Goal: Task Accomplishment & Management: Complete application form

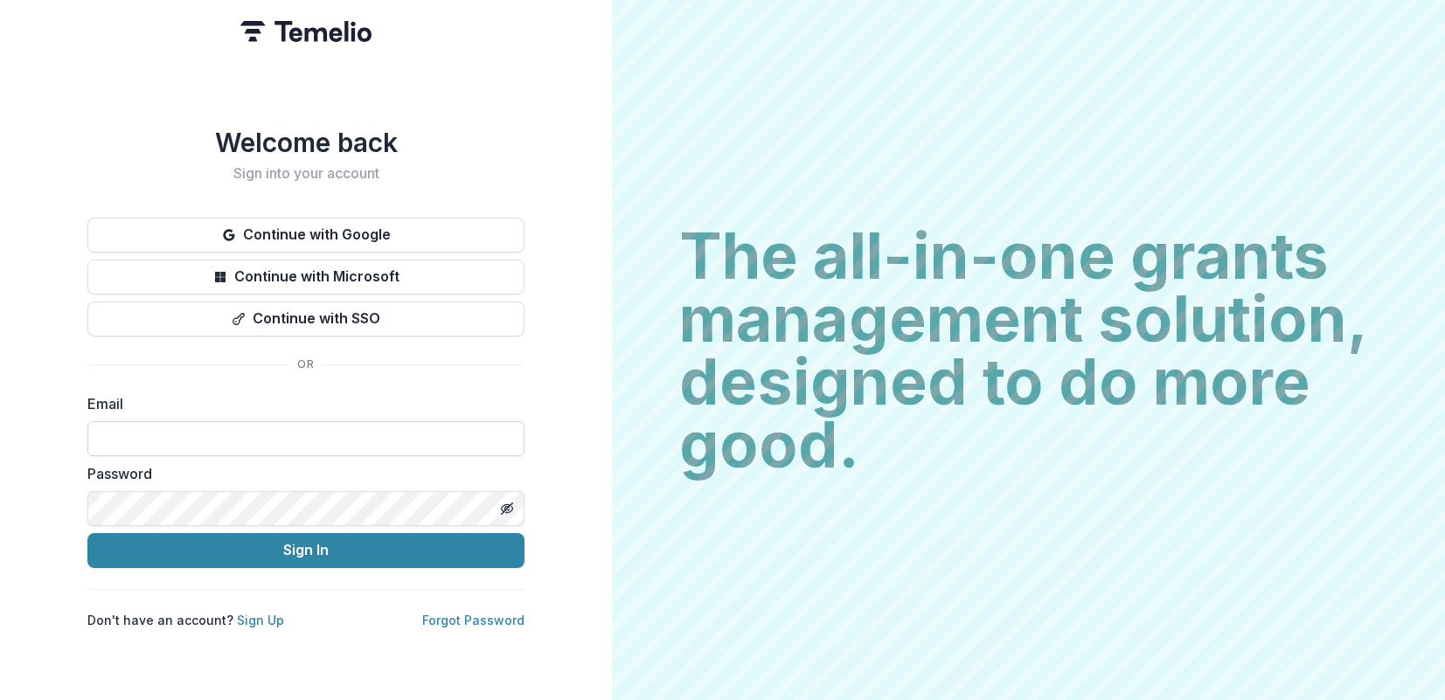
click at [215, 438] on input at bounding box center [305, 438] width 437 height 35
click at [211, 431] on input at bounding box center [305, 438] width 437 height 35
type input "**********"
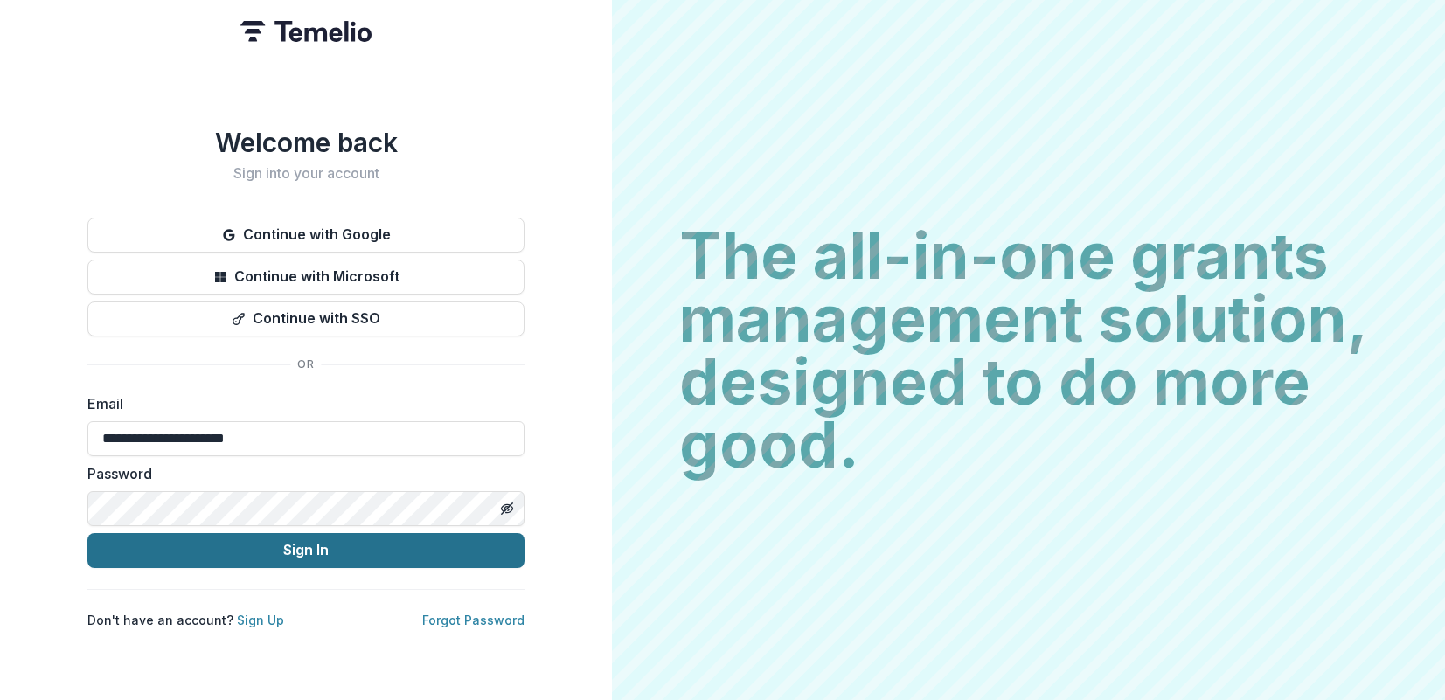
click at [392, 547] on button "Sign In" at bounding box center [305, 550] width 437 height 35
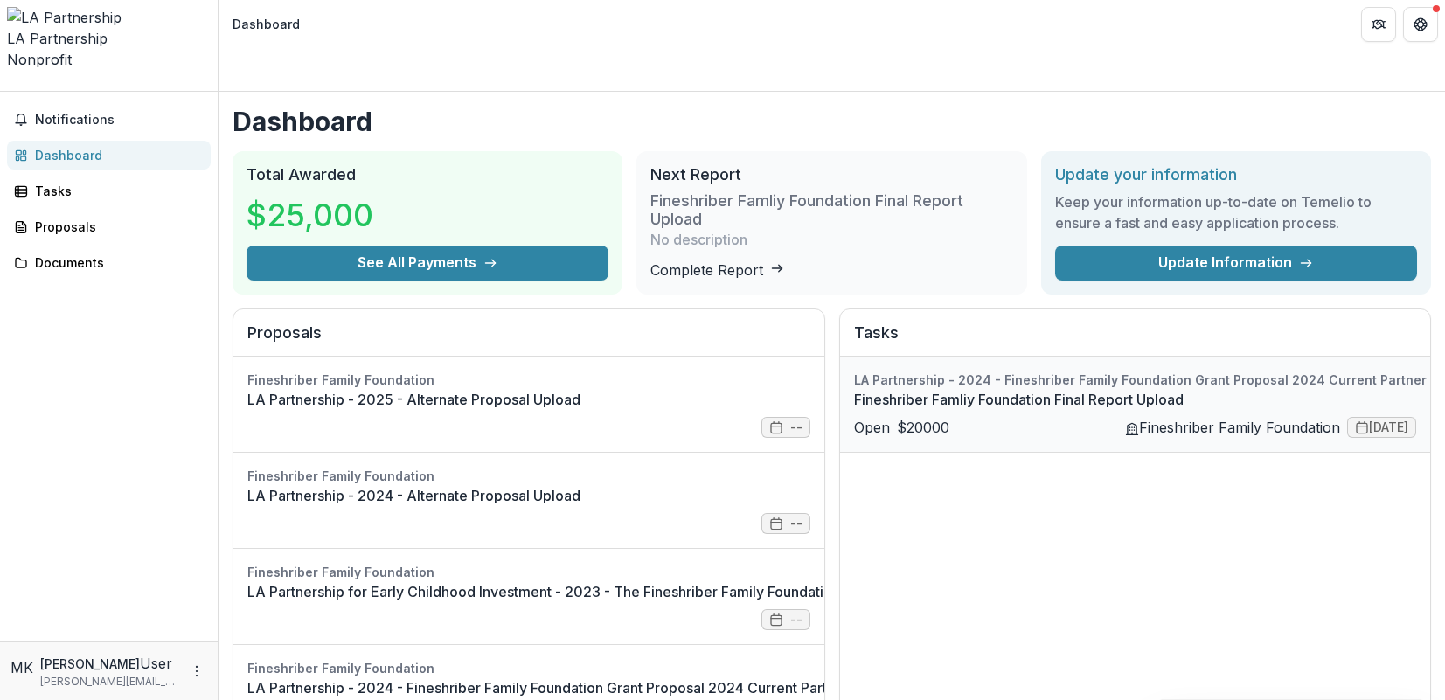
click at [885, 403] on link "Fineshriber Famliy Foundation Final Report Upload" at bounding box center [1205, 399] width 703 height 21
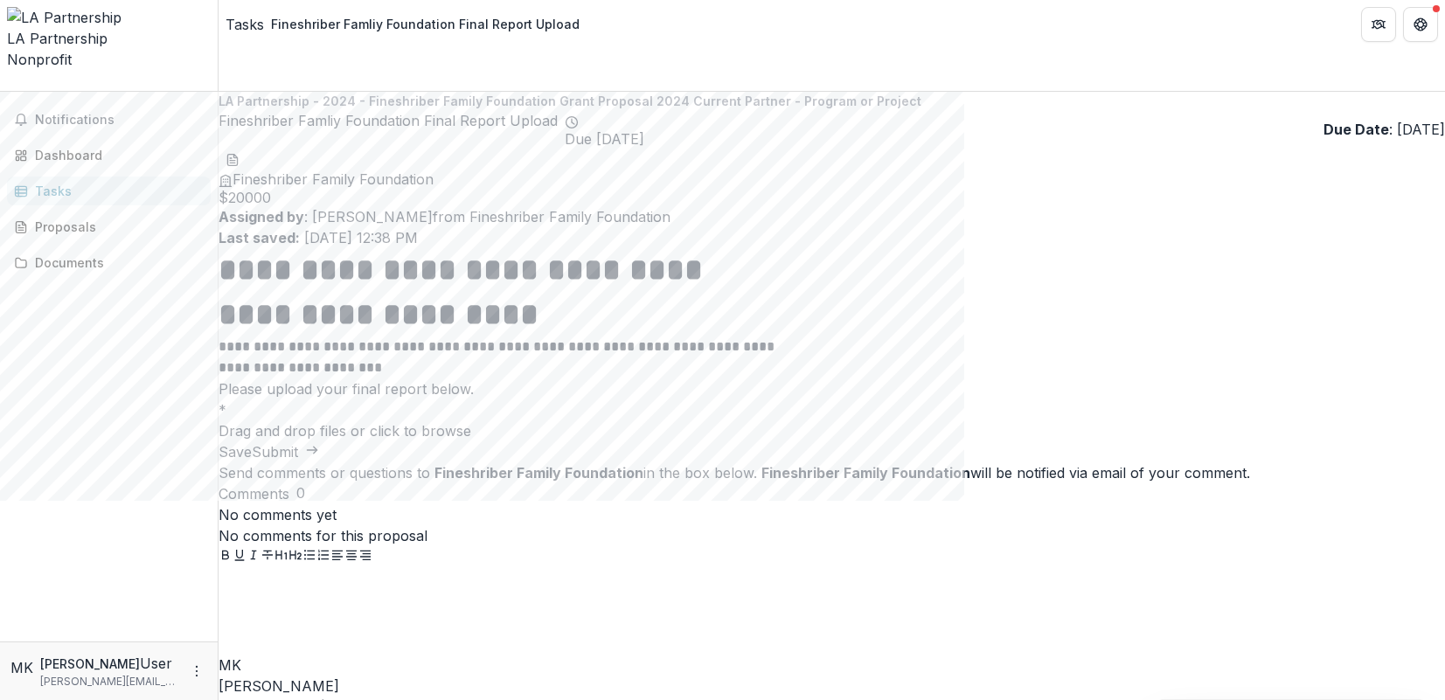
click at [471, 422] on span "click to browse" at bounding box center [420, 430] width 101 height 17
type input "**********"
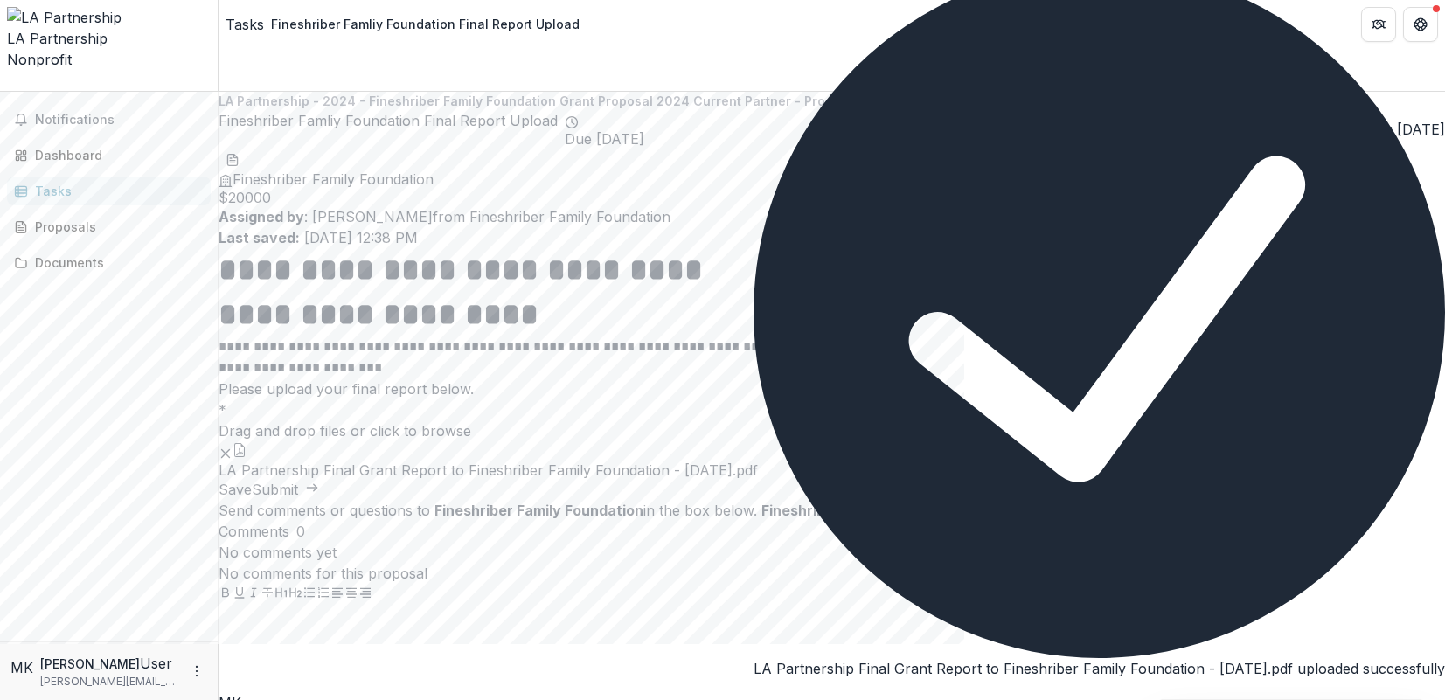
click at [774, 695] on icon "Close" at bounding box center [764, 705] width 21 height 21
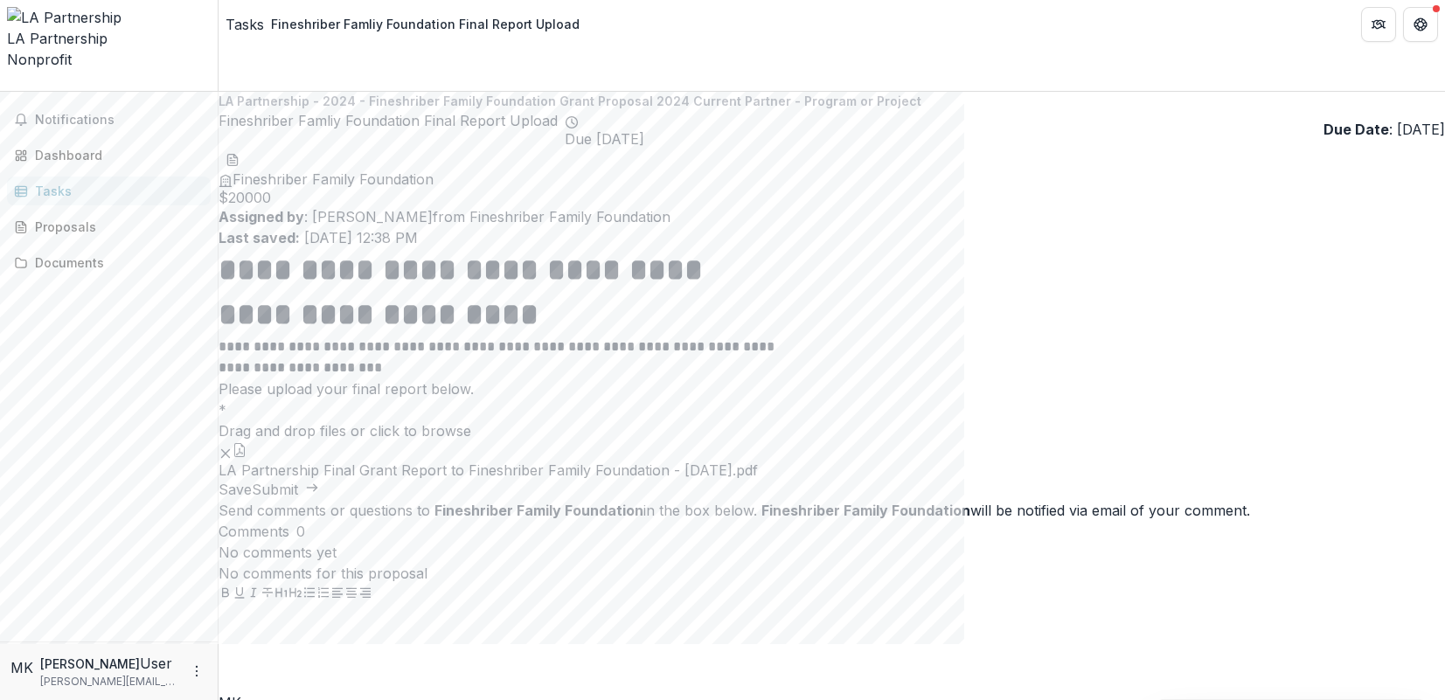
click at [319, 500] on button "Submit" at bounding box center [285, 489] width 67 height 21
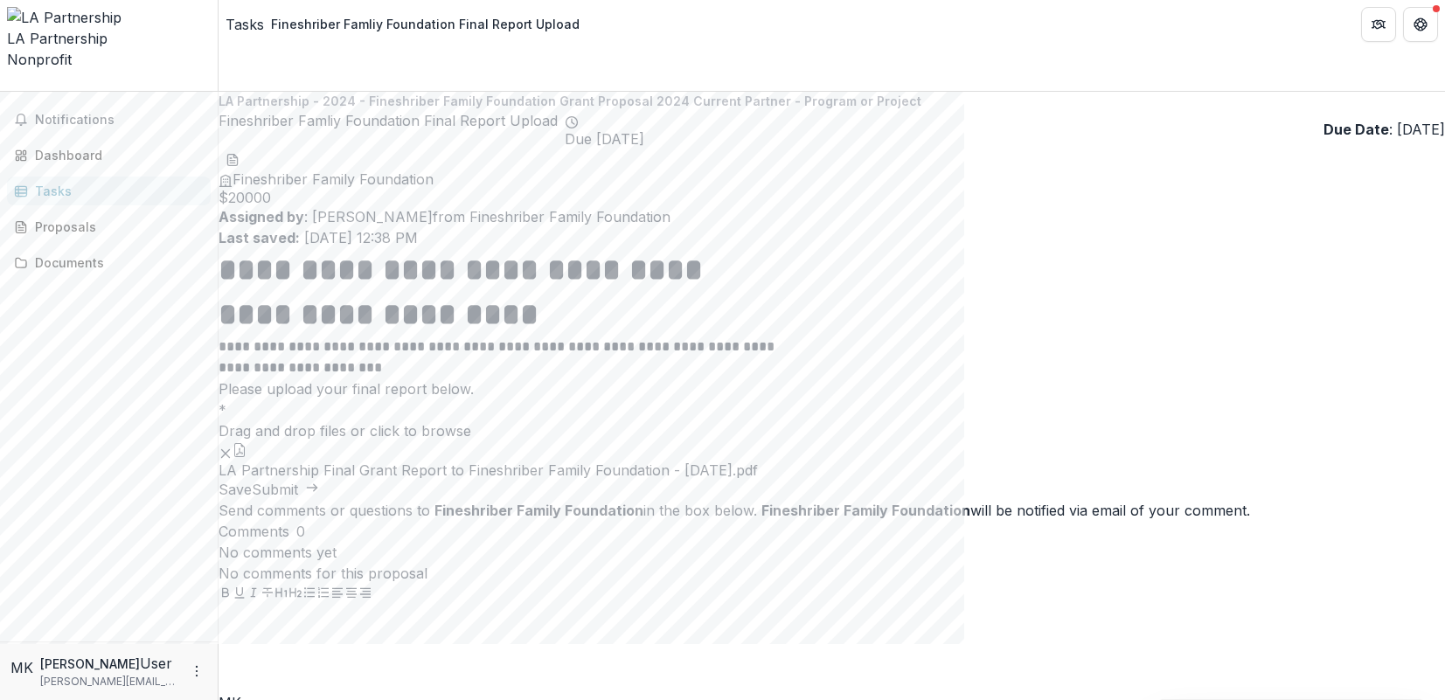
click at [252, 500] on button "Save" at bounding box center [235, 489] width 33 height 21
click at [319, 500] on button "Submit" at bounding box center [285, 489] width 67 height 21
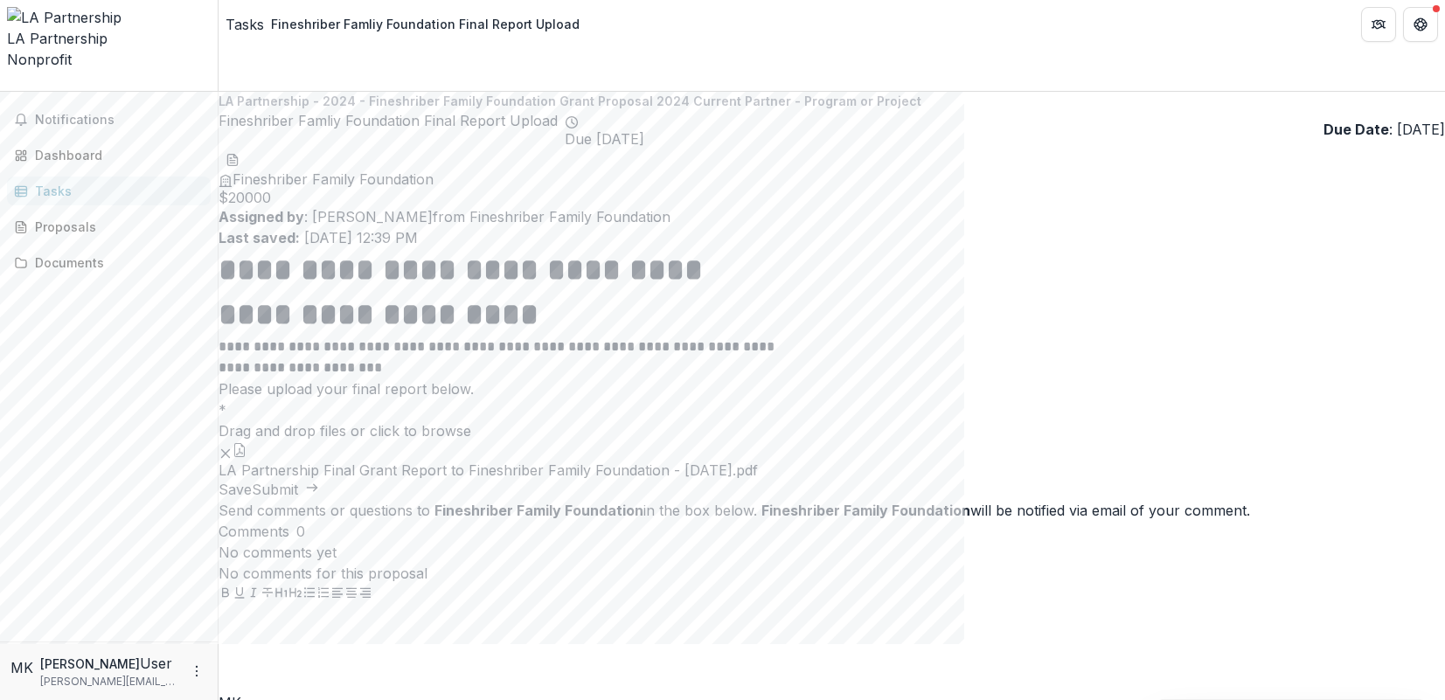
click at [233, 461] on icon "Remove File" at bounding box center [226, 454] width 14 height 14
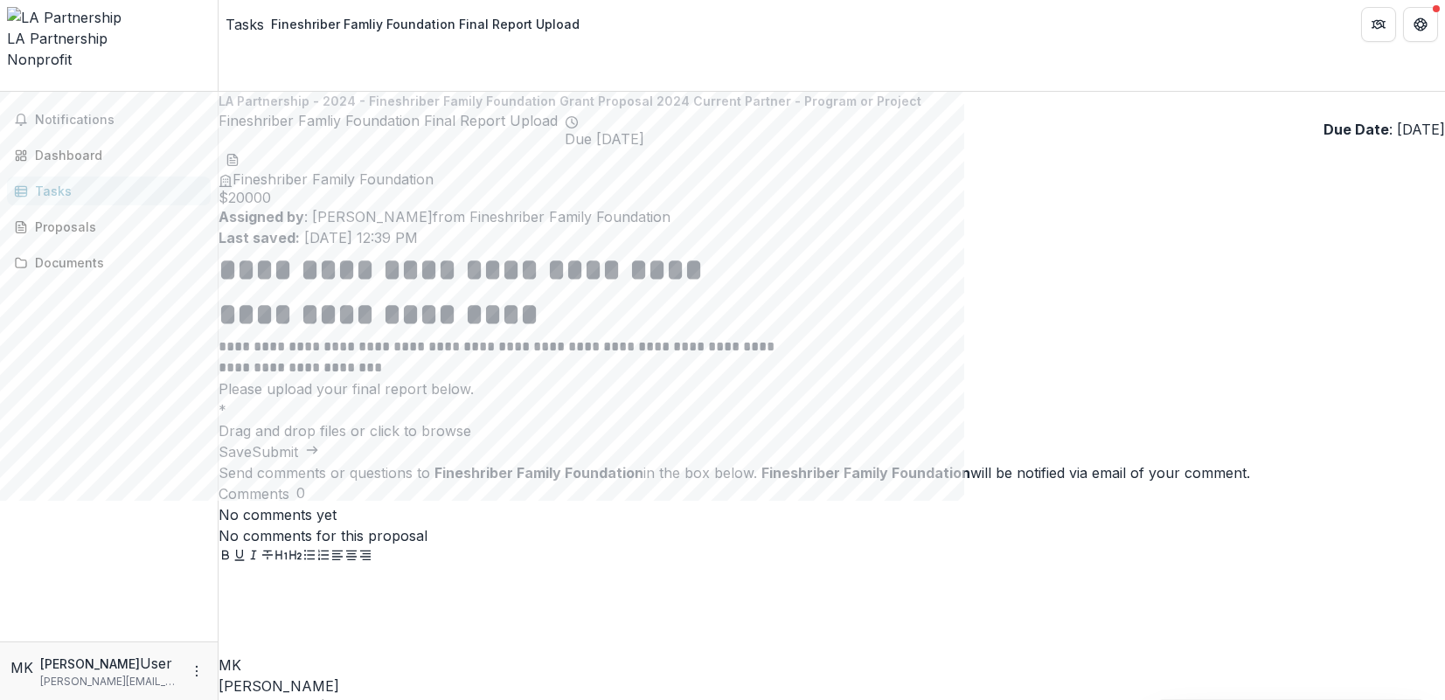
click at [471, 422] on span "click to browse" at bounding box center [420, 430] width 101 height 17
type input "**********"
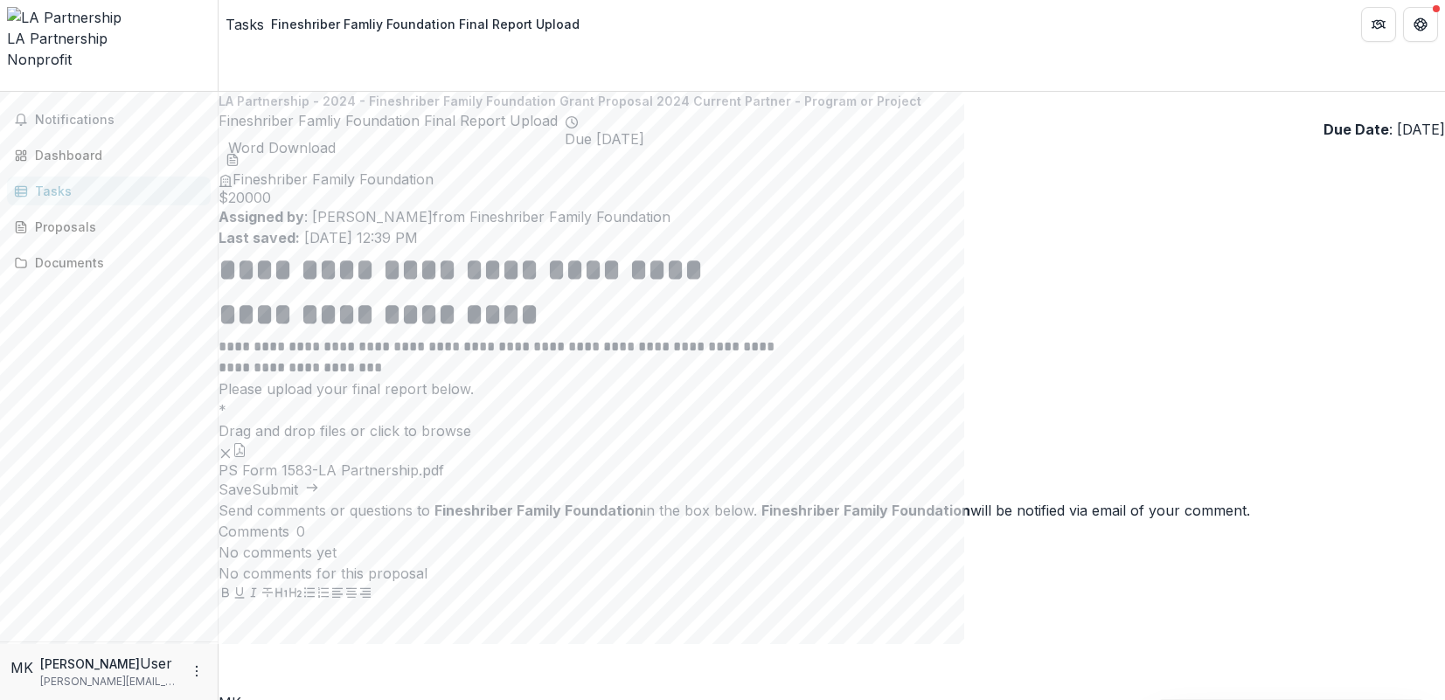
click at [238, 154] on icon "download-word-button" at bounding box center [235, 155] width 3 height 3
click at [252, 500] on button "Save" at bounding box center [235, 489] width 33 height 21
click at [1266, 605] on div at bounding box center [832, 648] width 1226 height 87
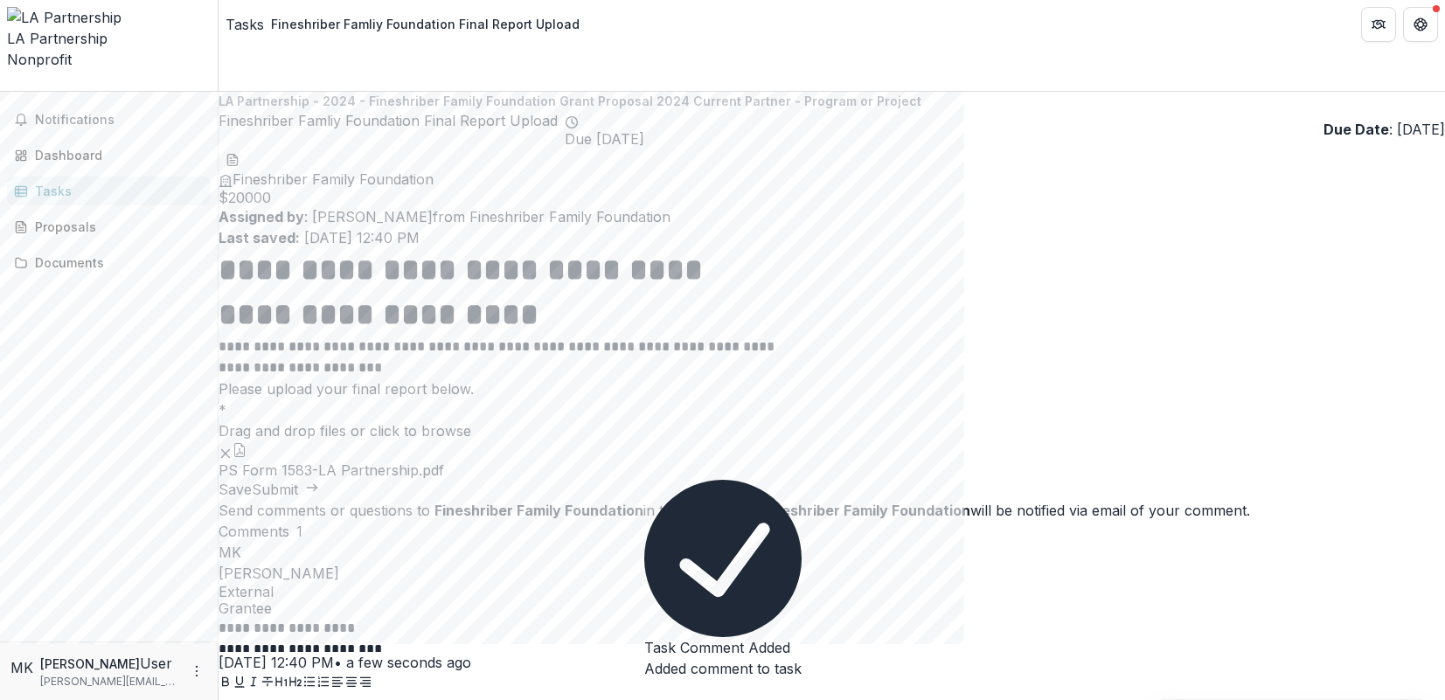
click at [319, 500] on button "Submit" at bounding box center [285, 489] width 67 height 21
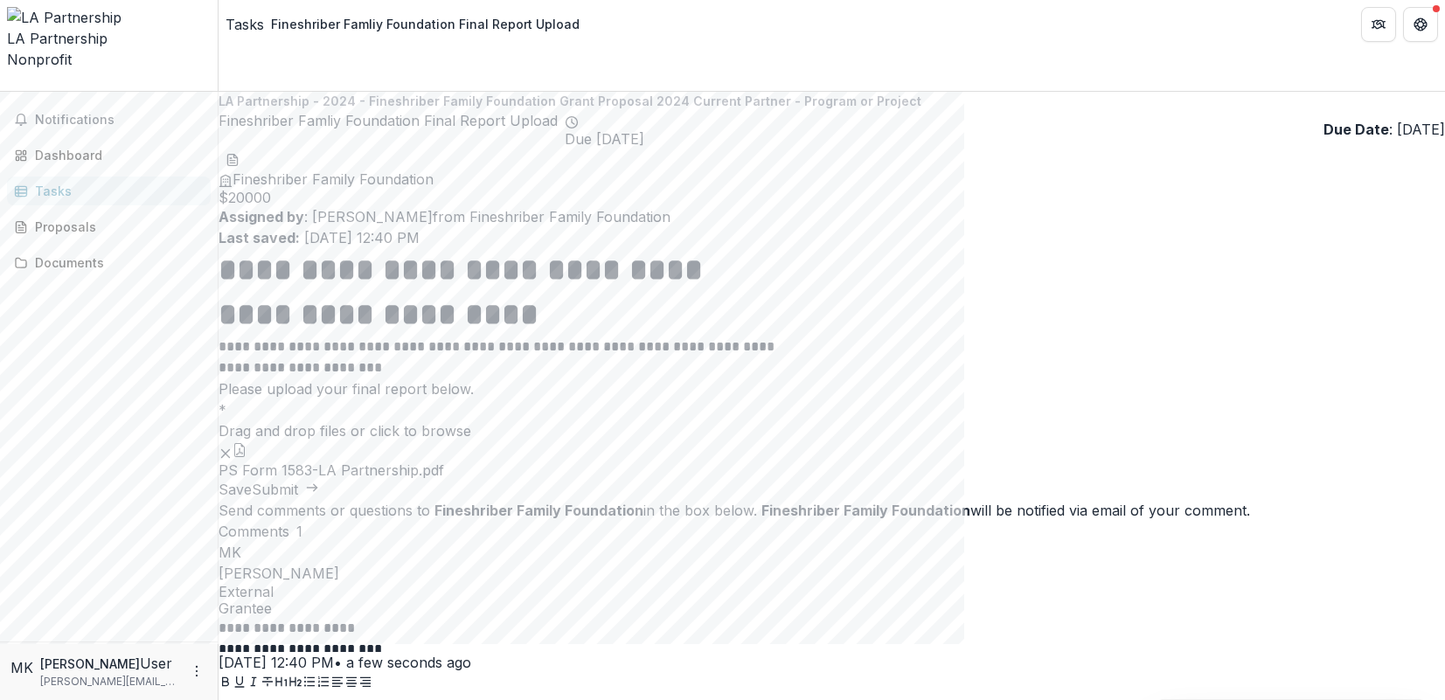
click at [1413, 27] on icon "Get Help" at bounding box center [1420, 24] width 14 height 14
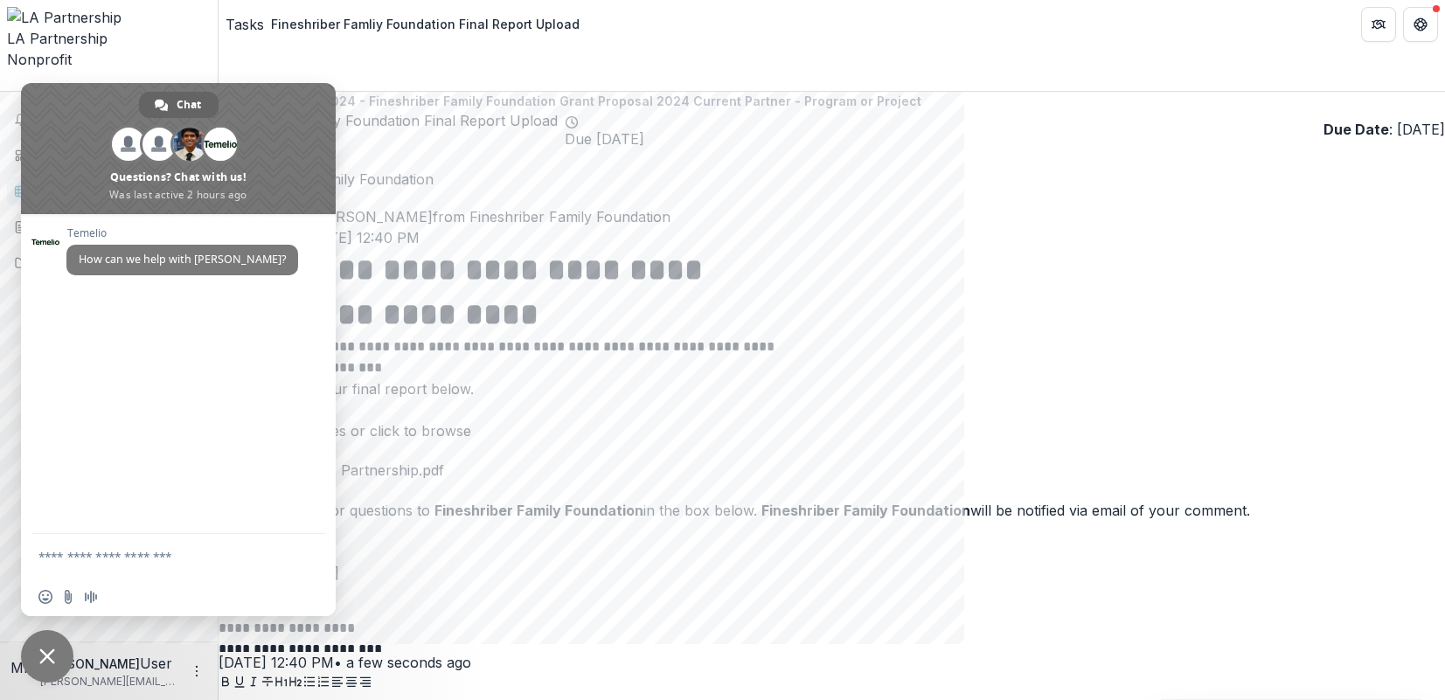
click at [56, 652] on span "Close chat" at bounding box center [47, 656] width 52 height 52
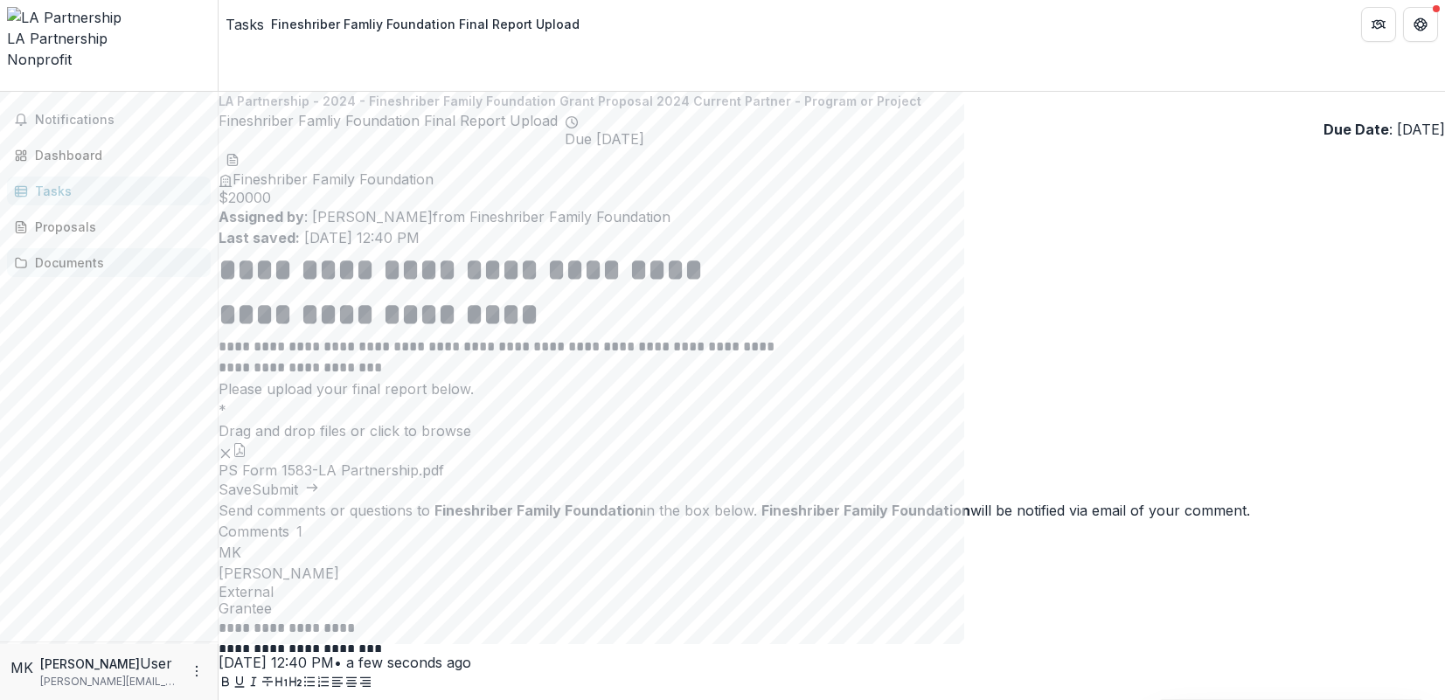
click at [49, 253] on div "Documents" at bounding box center [116, 262] width 162 height 18
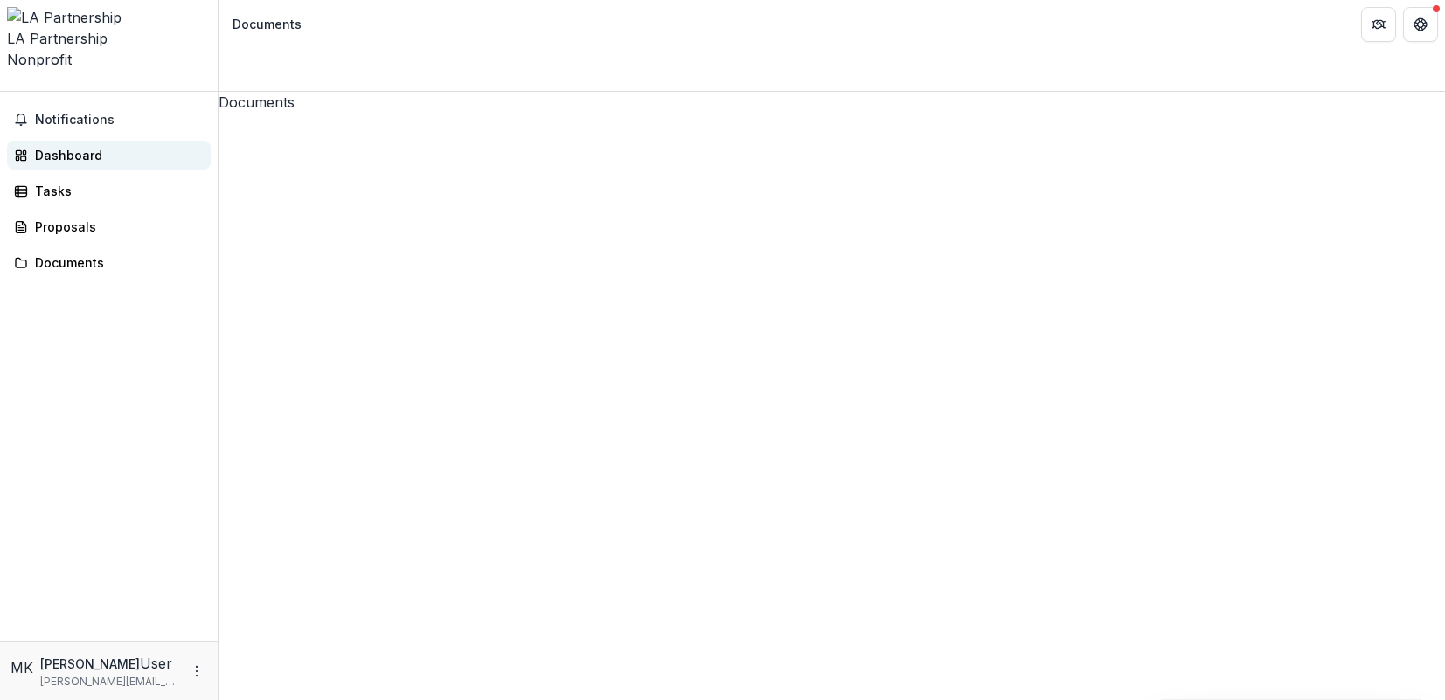
click at [68, 146] on div "Dashboard" at bounding box center [116, 155] width 162 height 18
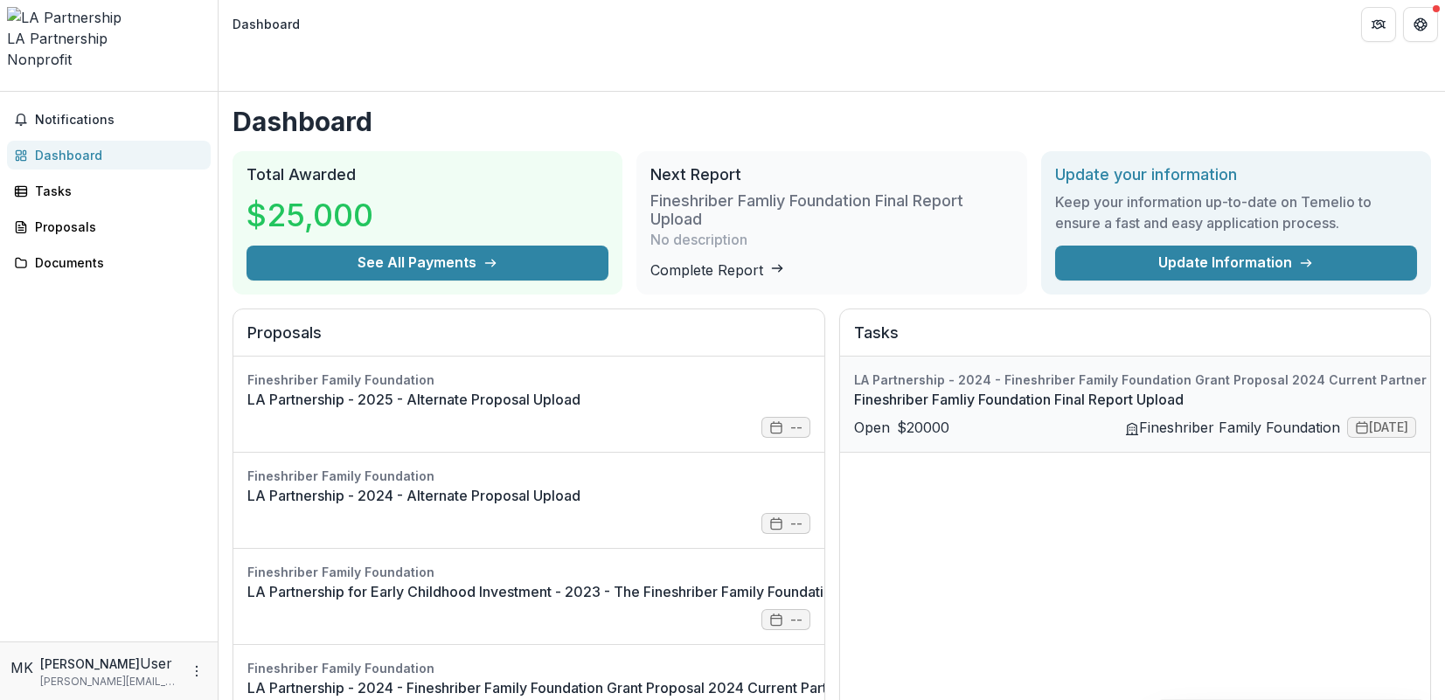
click at [885, 409] on link "Fineshriber Famliy Foundation Final Report Upload" at bounding box center [1205, 399] width 703 height 21
